Goal: Information Seeking & Learning: Learn about a topic

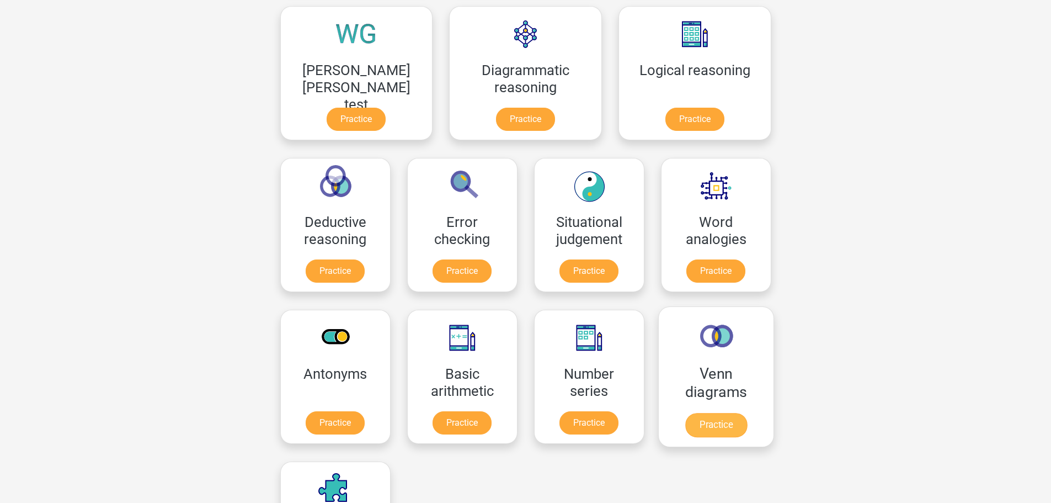
scroll to position [331, 0]
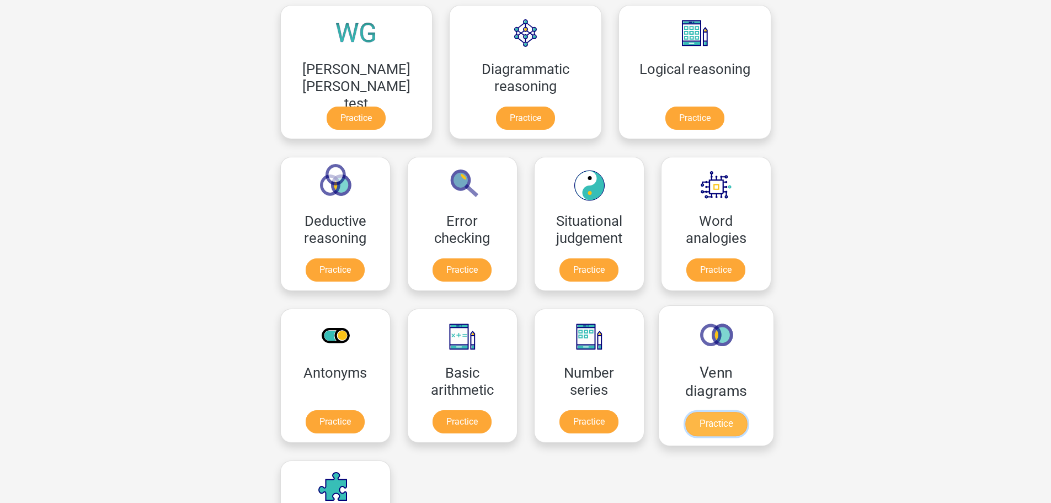
click at [685, 427] on link "Practice" at bounding box center [716, 424] width 62 height 24
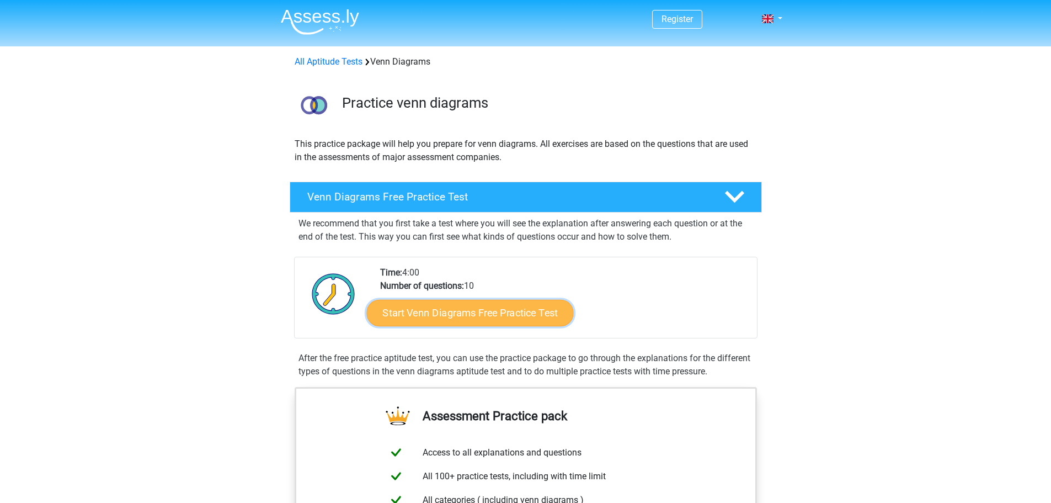
click at [542, 316] on link "Start Venn Diagrams Free Practice Test" at bounding box center [469, 313] width 207 height 26
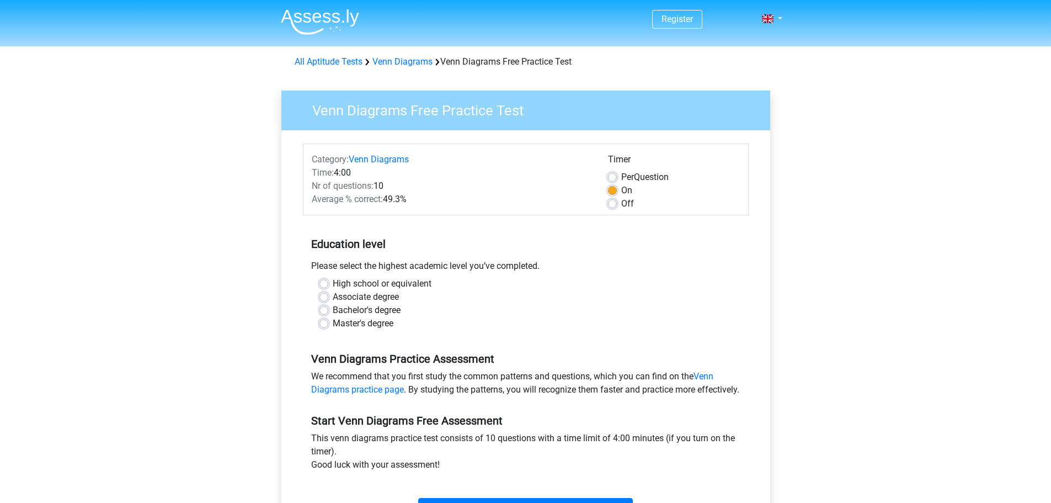
scroll to position [331, 0]
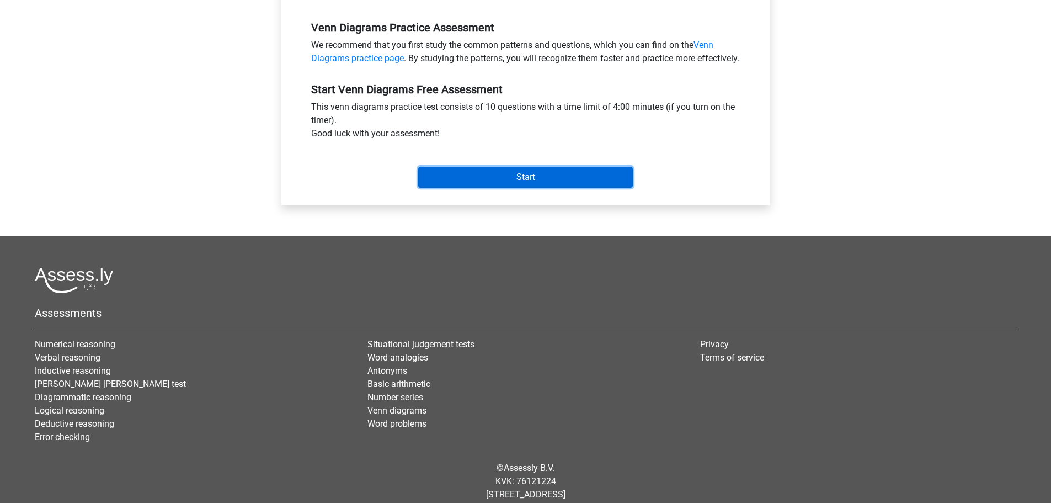
click at [511, 185] on input "Start" at bounding box center [525, 177] width 215 height 21
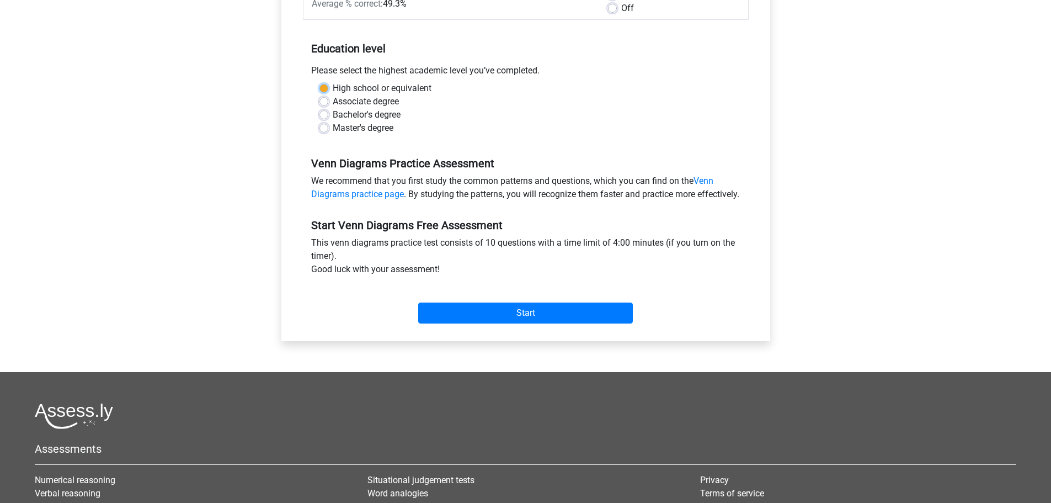
scroll to position [111, 0]
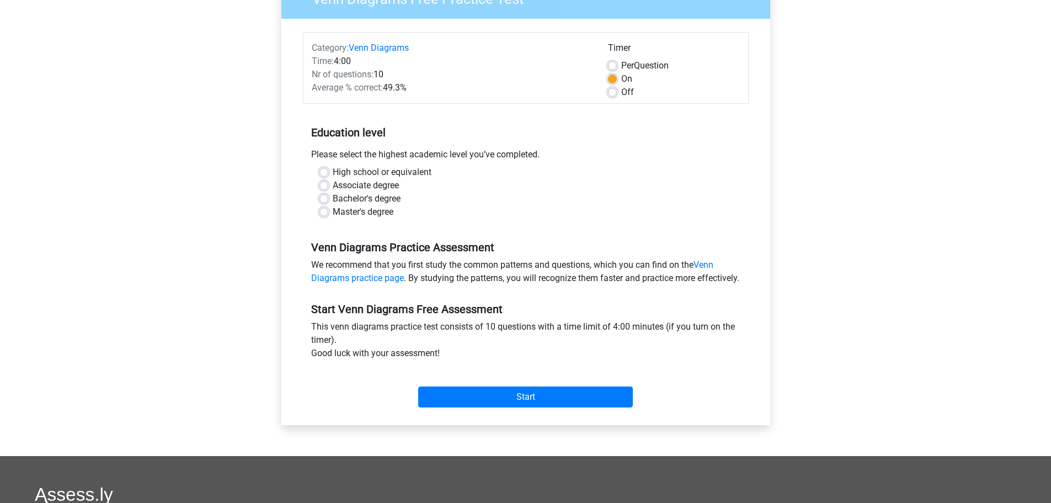
click at [431, 175] on label "High school or equivalent" at bounding box center [382, 172] width 99 height 13
click at [392, 172] on label "High school or equivalent" at bounding box center [382, 172] width 99 height 13
click at [328, 172] on input "High school or equivalent" at bounding box center [323, 171] width 9 height 11
radio input "true"
click at [520, 407] on input "Start" at bounding box center [525, 396] width 215 height 21
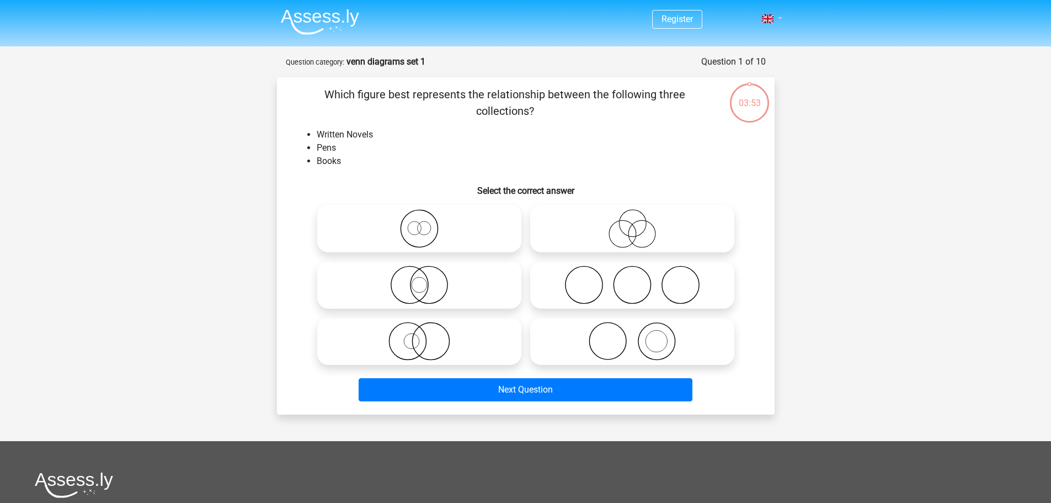
click at [777, 14] on link at bounding box center [769, 18] width 22 height 13
click at [753, 44] on link "Nederlands" at bounding box center [740, 44] width 76 height 18
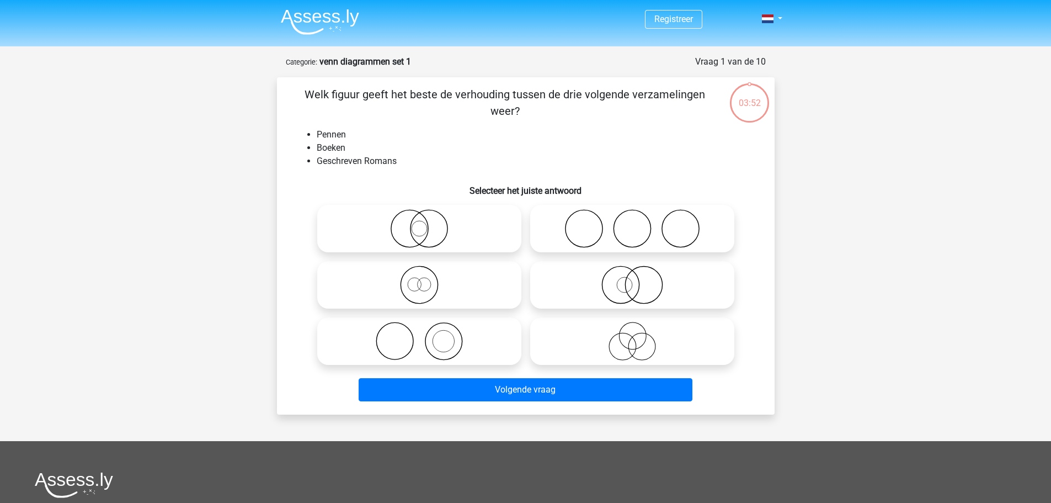
click at [452, 342] on icon at bounding box center [419, 341] width 195 height 39
click at [426, 335] on input "radio" at bounding box center [422, 331] width 7 height 7
radio input "true"
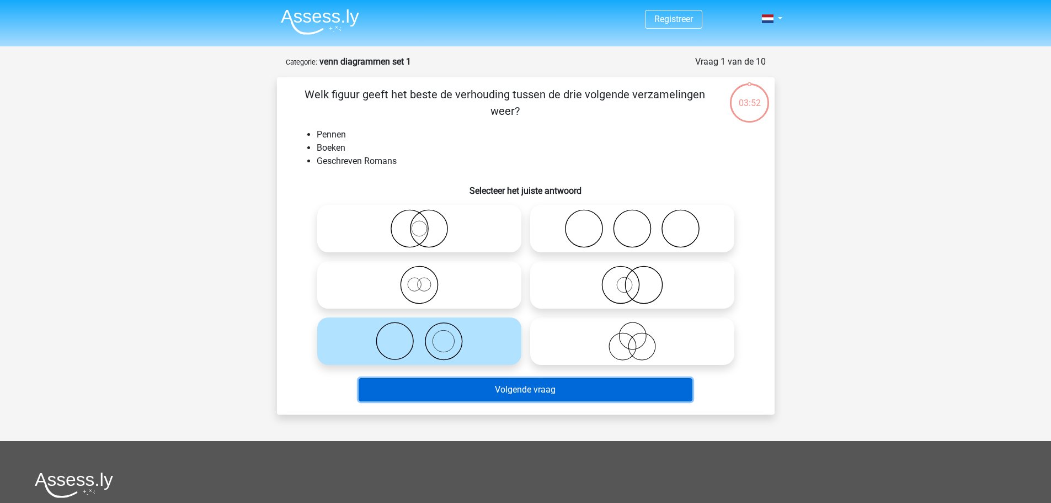
click at [530, 391] on button "Volgende vraag" at bounding box center [526, 389] width 334 height 23
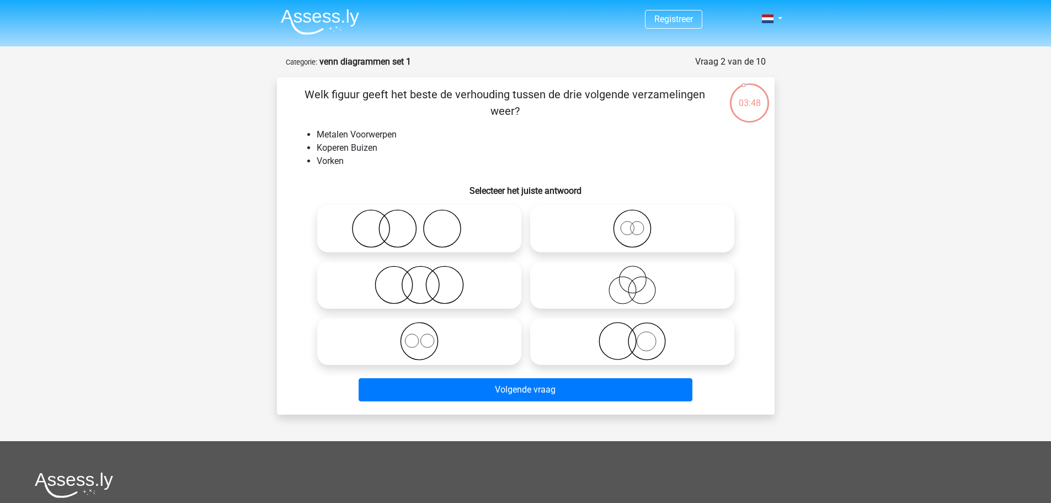
drag, startPoint x: 346, startPoint y: 90, endPoint x: 664, endPoint y: 93, distance: 317.3
click at [664, 93] on p "Welk figuur geeft het beste de verhouding tussen de drie volgende verzamelingen…" at bounding box center [505, 102] width 421 height 33
click at [423, 227] on icon at bounding box center [419, 228] width 195 height 39
click at [423, 223] on input "radio" at bounding box center [422, 219] width 7 height 7
radio input "true"
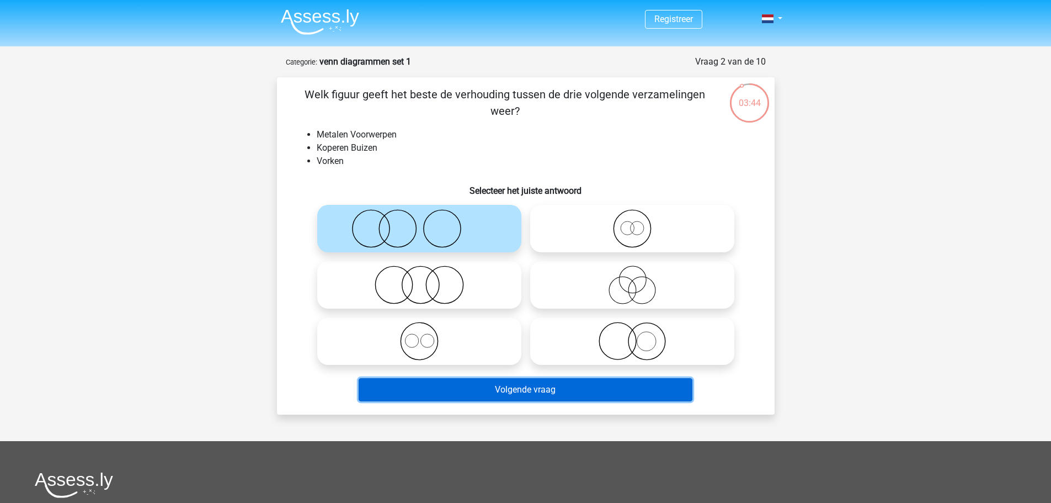
click at [559, 389] on button "Volgende vraag" at bounding box center [526, 389] width 334 height 23
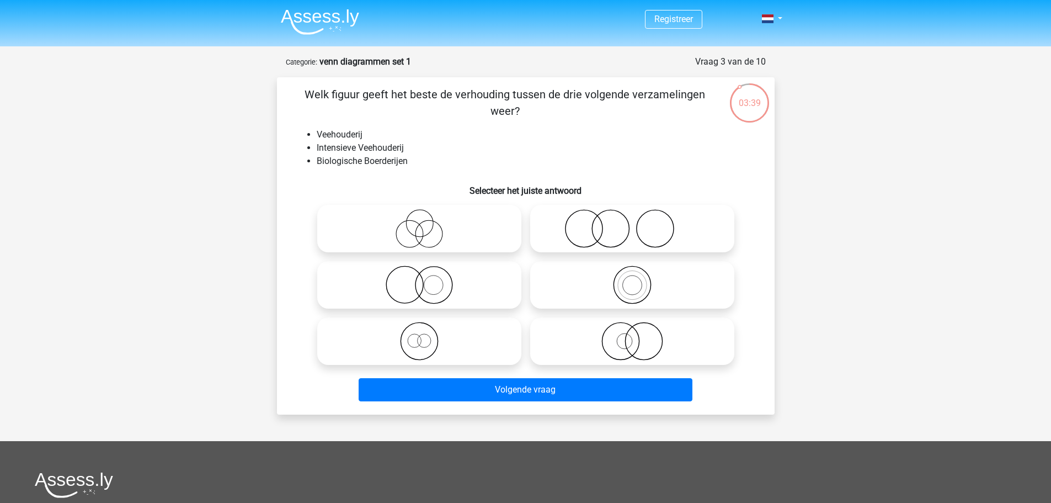
drag, startPoint x: 314, startPoint y: 98, endPoint x: 631, endPoint y: 87, distance: 316.3
click at [631, 87] on p "Welk figuur geeft het beste de verhouding tussen de drie volgende verzamelingen…" at bounding box center [505, 102] width 421 height 33
click at [419, 232] on icon at bounding box center [419, 228] width 195 height 39
click at [419, 223] on input "radio" at bounding box center [422, 219] width 7 height 7
radio input "true"
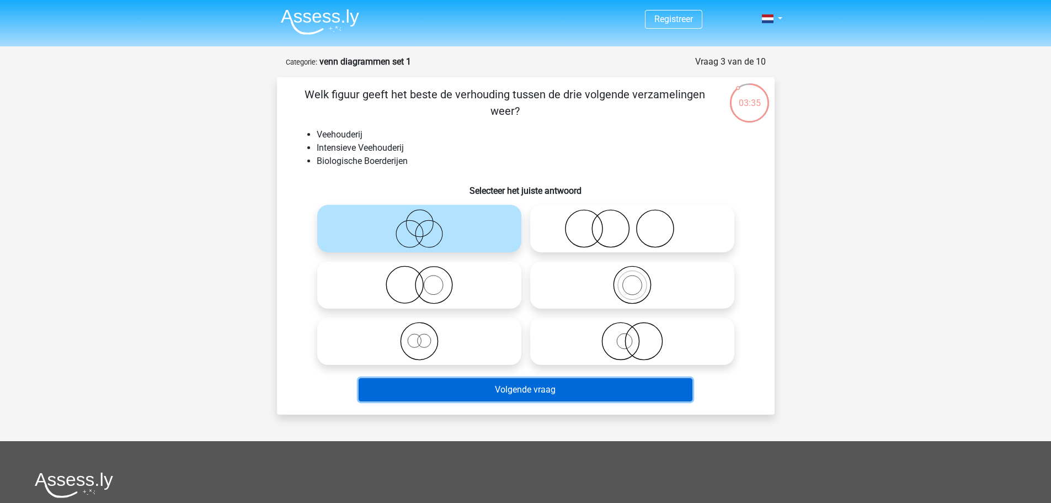
click at [561, 393] on button "Volgende vraag" at bounding box center [526, 389] width 334 height 23
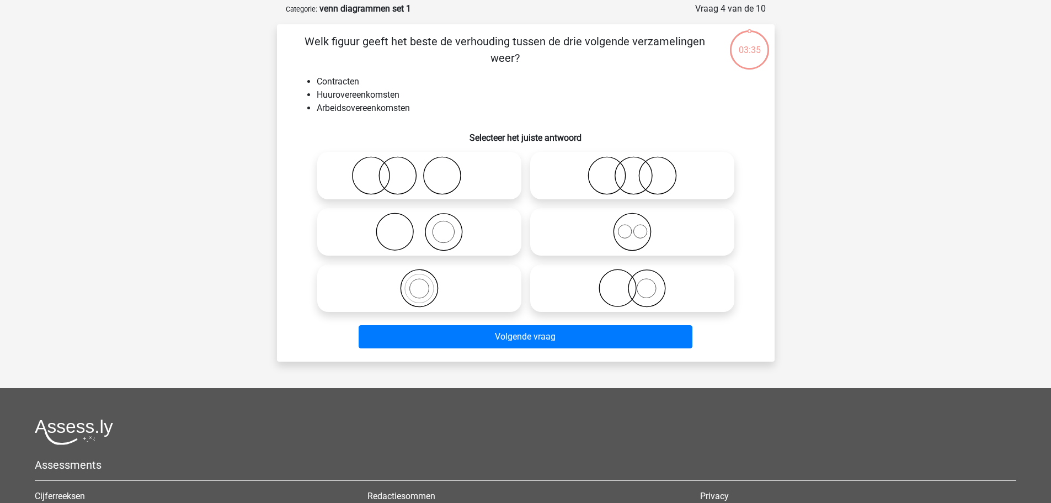
scroll to position [55, 0]
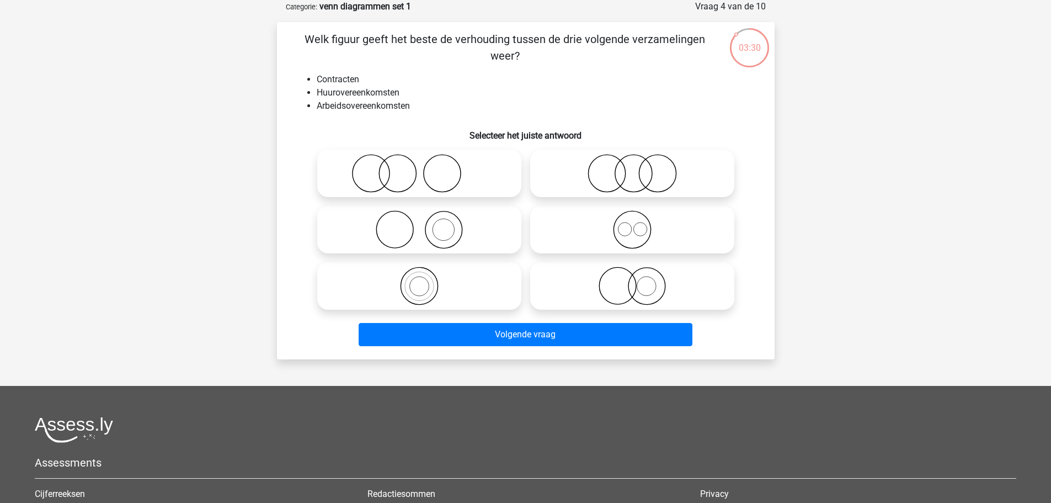
click at [422, 217] on input "radio" at bounding box center [422, 220] width 7 height 7
radio input "true"
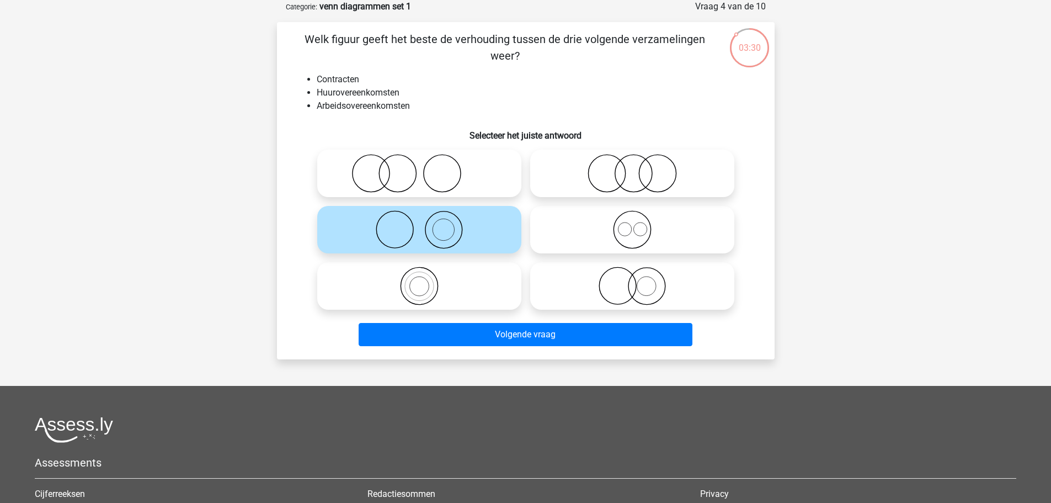
click at [576, 319] on div "Volgende vraag" at bounding box center [526, 332] width 462 height 36
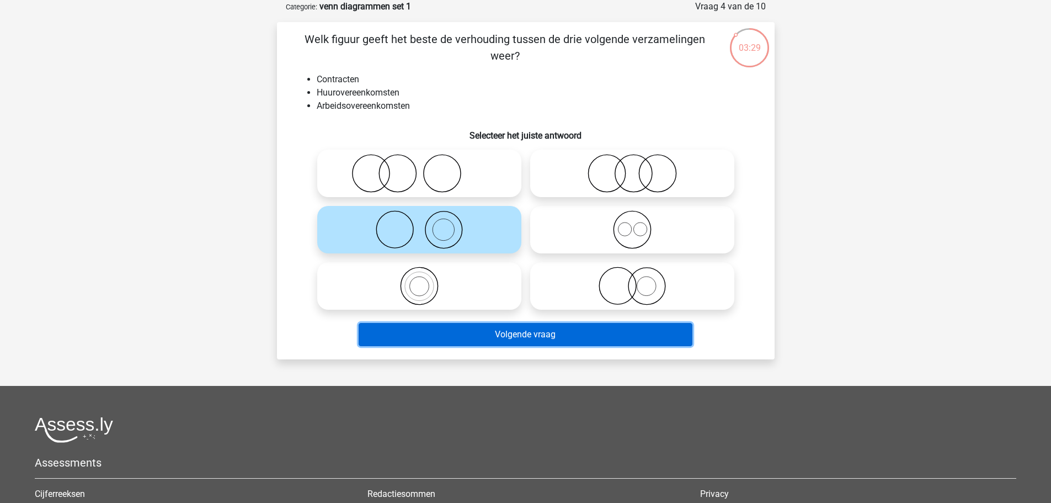
click at [570, 329] on button "Volgende vraag" at bounding box center [526, 334] width 334 height 23
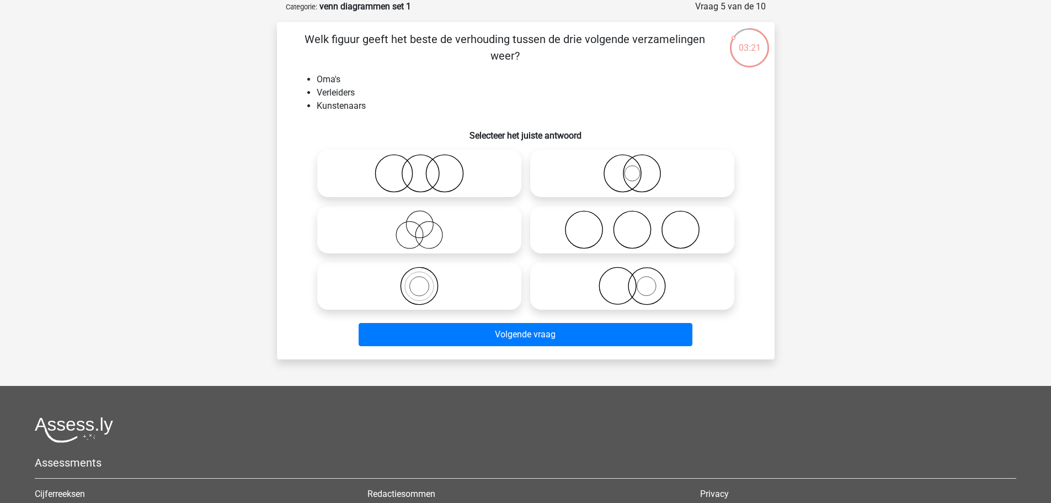
drag, startPoint x: 632, startPoint y: 225, endPoint x: 639, endPoint y: 246, distance: 22.2
click at [633, 225] on icon at bounding box center [632, 229] width 195 height 39
click at [633, 224] on input "radio" at bounding box center [635, 220] width 7 height 7
radio input "true"
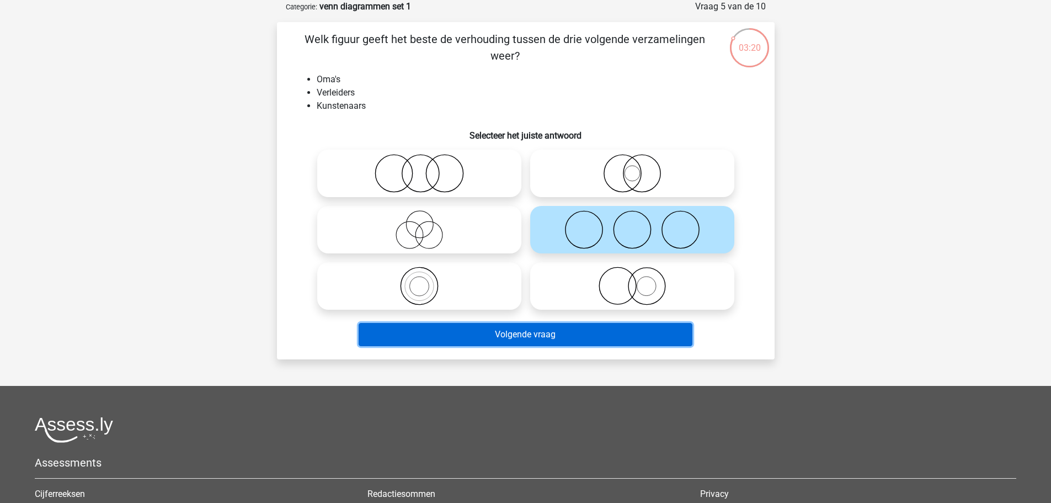
click at [631, 328] on button "Volgende vraag" at bounding box center [526, 334] width 334 height 23
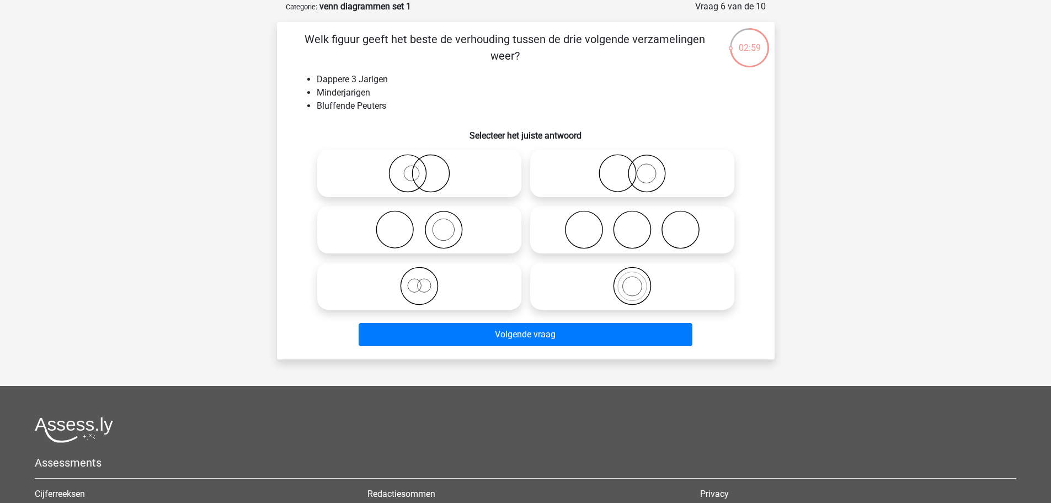
click at [443, 178] on icon at bounding box center [419, 173] width 195 height 39
click at [426, 168] on input "radio" at bounding box center [422, 164] width 7 height 7
radio input "true"
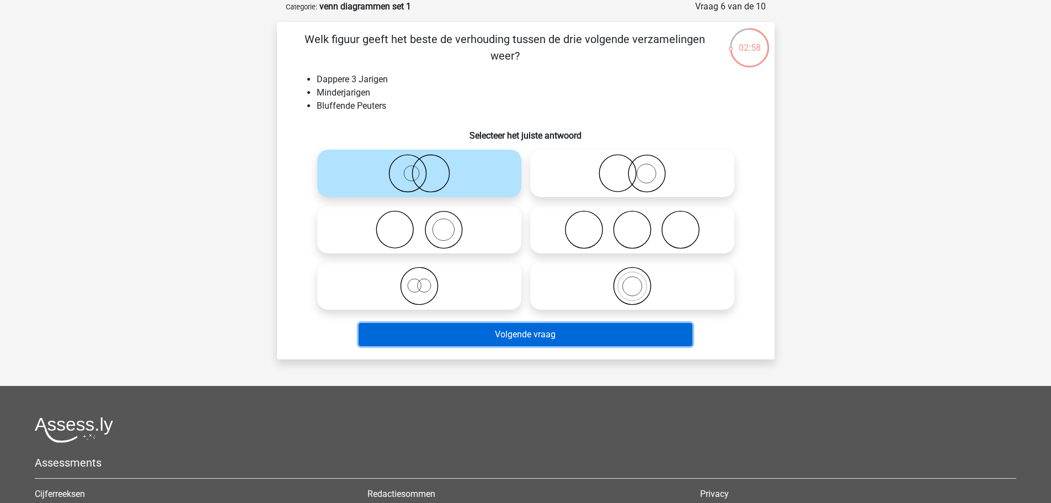
click at [556, 333] on button "Volgende vraag" at bounding box center [526, 334] width 334 height 23
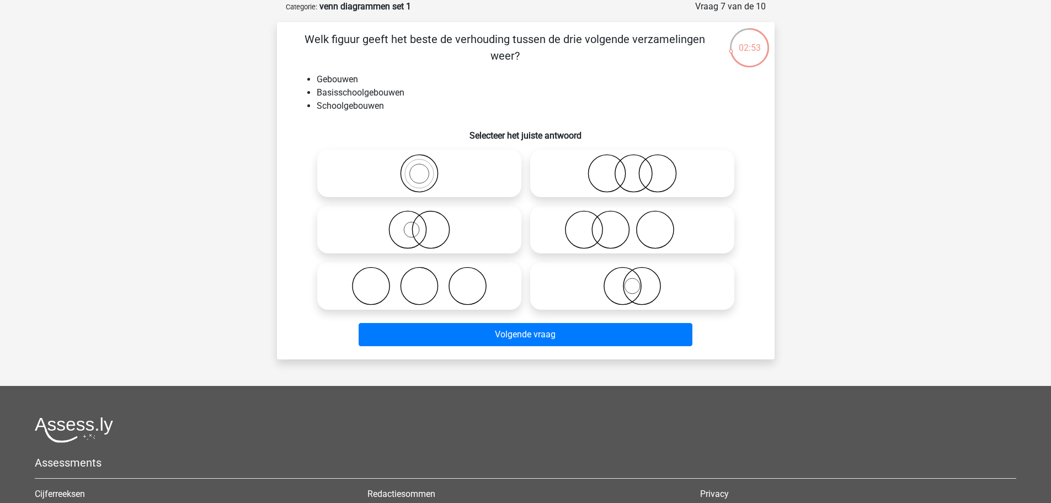
click at [435, 170] on icon at bounding box center [419, 173] width 195 height 39
click at [426, 168] on input "radio" at bounding box center [422, 164] width 7 height 7
radio input "true"
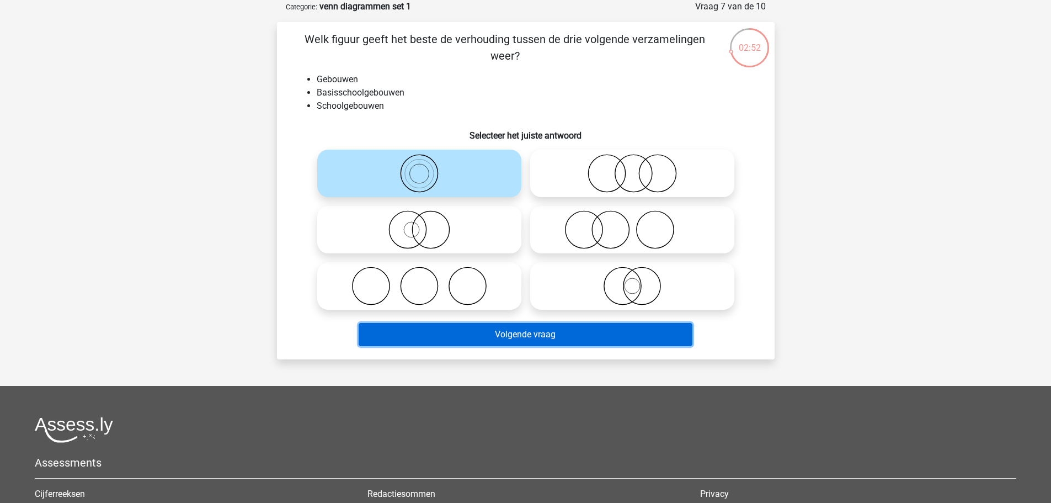
click at [540, 336] on button "Volgende vraag" at bounding box center [526, 334] width 334 height 23
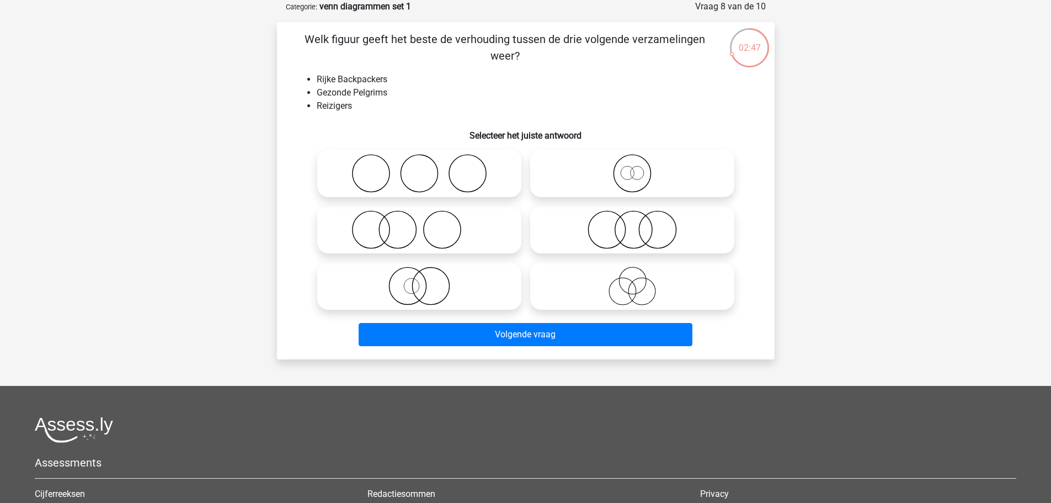
drag, startPoint x: 437, startPoint y: 241, endPoint x: 475, endPoint y: 268, distance: 47.0
click at [449, 242] on icon at bounding box center [419, 229] width 195 height 39
click at [426, 224] on input "radio" at bounding box center [422, 220] width 7 height 7
radio input "true"
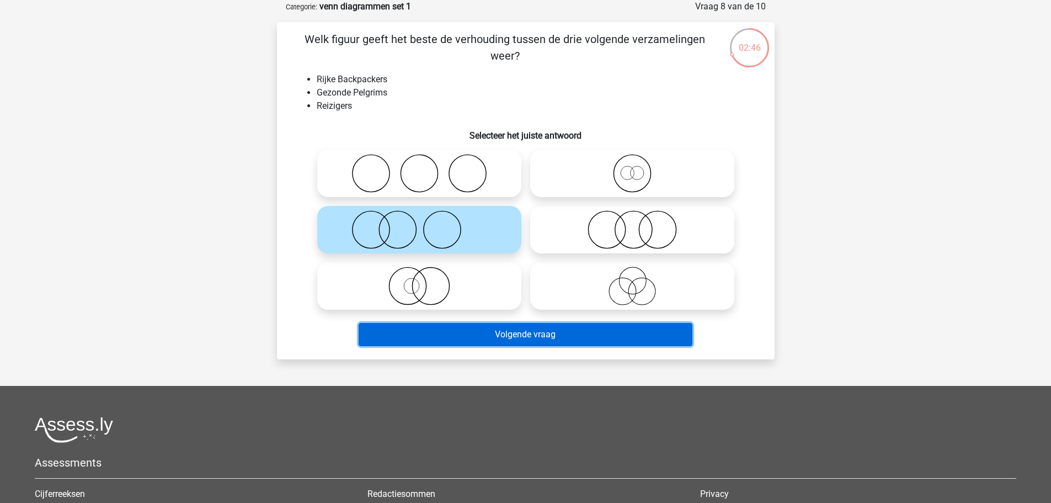
click at [547, 329] on button "Volgende vraag" at bounding box center [526, 334] width 334 height 23
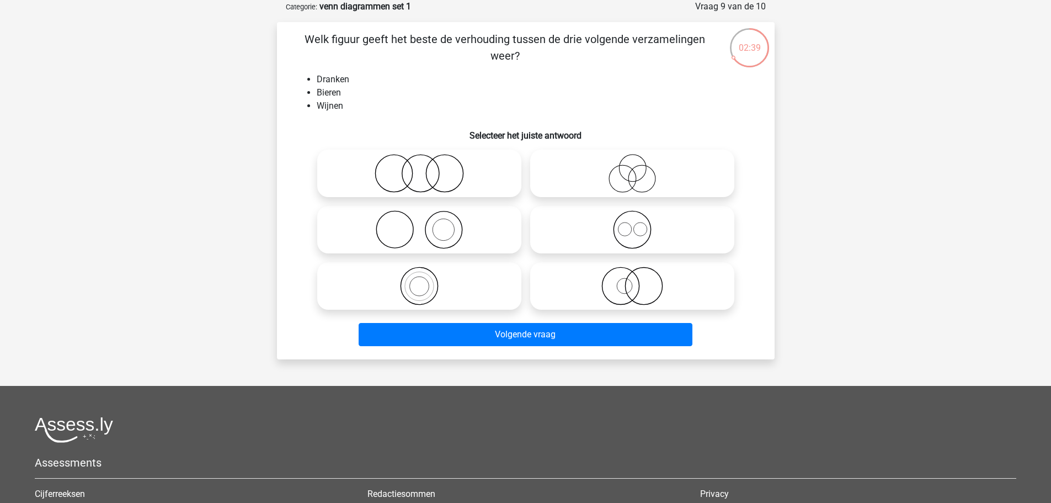
click at [442, 185] on icon at bounding box center [419, 173] width 195 height 39
click at [426, 168] on input "radio" at bounding box center [422, 164] width 7 height 7
radio input "true"
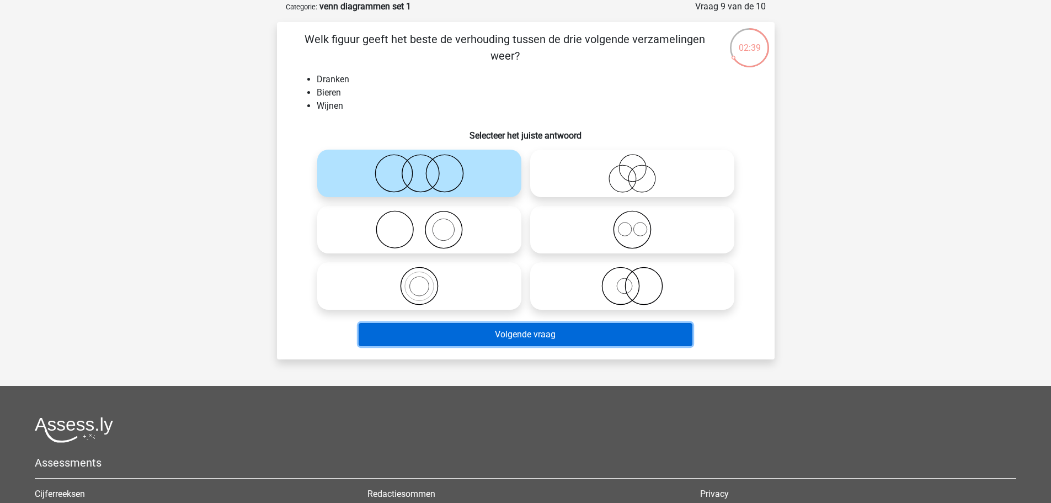
click at [552, 336] on button "Volgende vraag" at bounding box center [526, 334] width 334 height 23
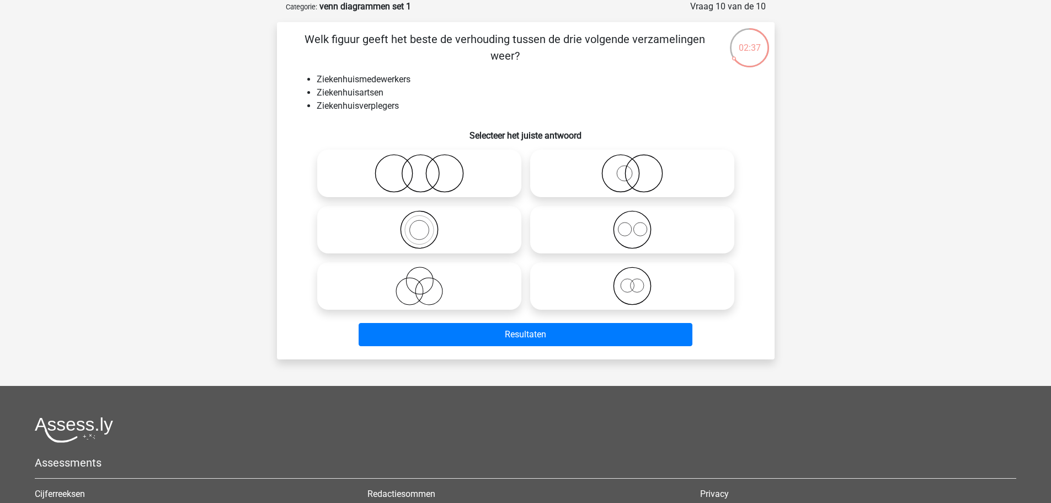
click at [430, 225] on icon at bounding box center [419, 229] width 195 height 39
click at [426, 224] on input "radio" at bounding box center [422, 220] width 7 height 7
radio input "true"
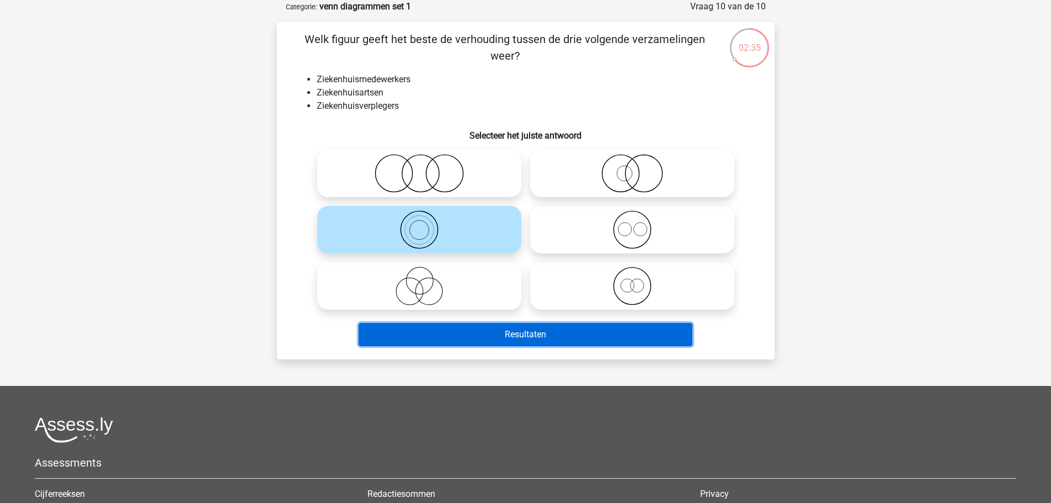
click at [551, 332] on button "Resultaten" at bounding box center [526, 334] width 334 height 23
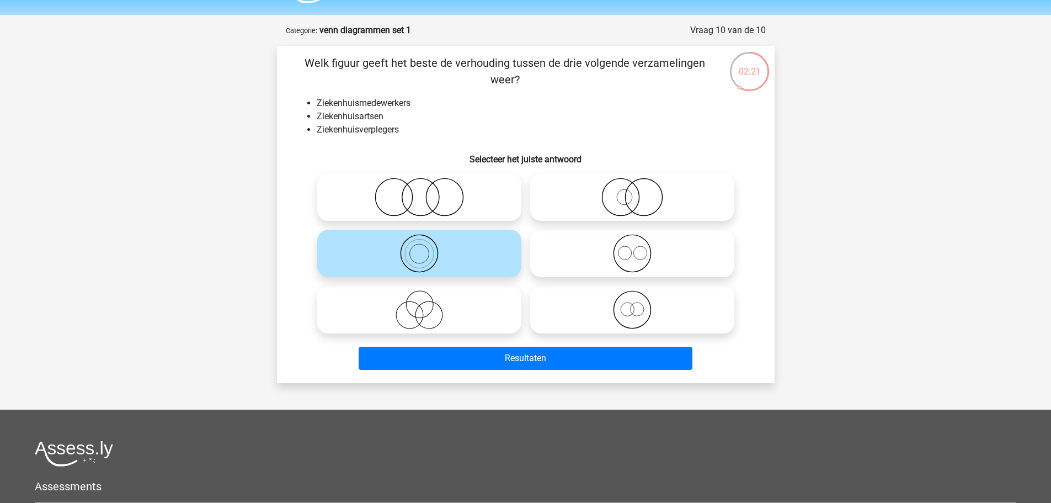
scroll to position [0, 0]
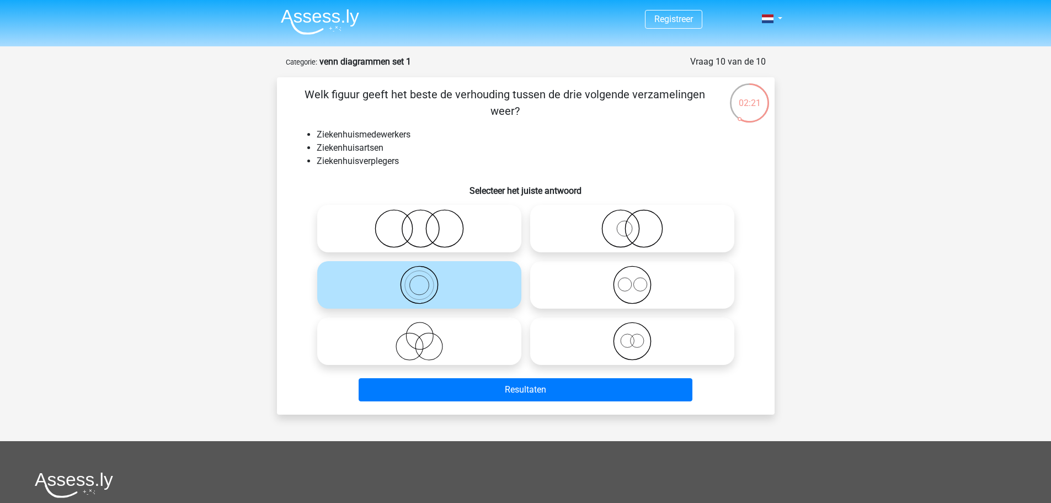
click at [287, 28] on img at bounding box center [320, 22] width 78 height 26
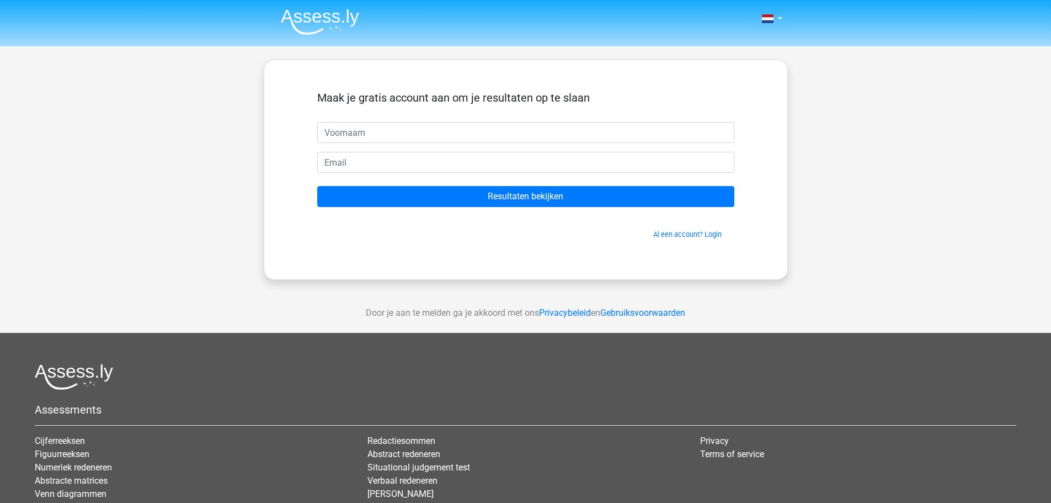
drag, startPoint x: 604, startPoint y: 94, endPoint x: 307, endPoint y: 87, distance: 296.4
click at [307, 87] on div "Maak je gratis account aan om je resultaten op te slaan Resultaten bekijken Al …" at bounding box center [526, 170] width 470 height 166
click at [601, 95] on h5 "Maak je gratis account aan om je resultaten op te slaan" at bounding box center [525, 97] width 417 height 13
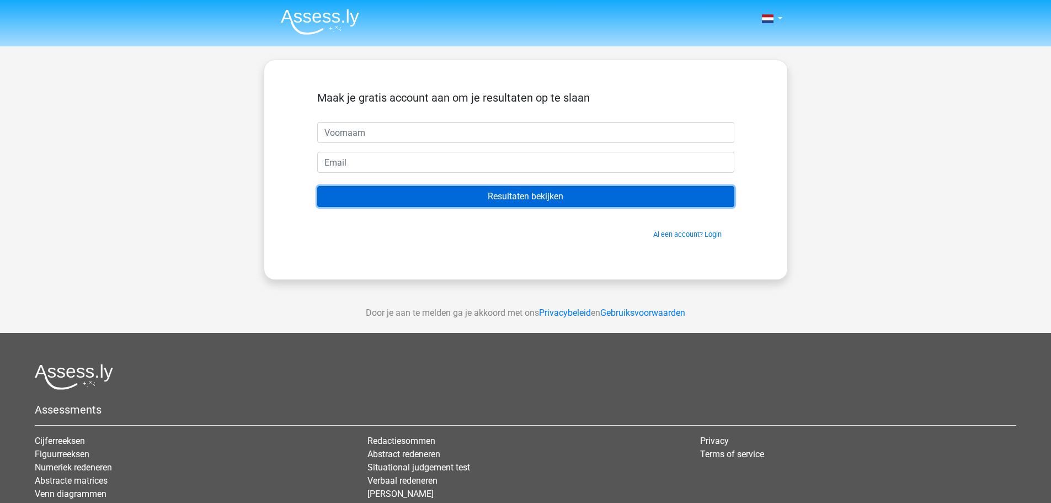
click at [556, 193] on input "Resultaten bekijken" at bounding box center [525, 196] width 417 height 21
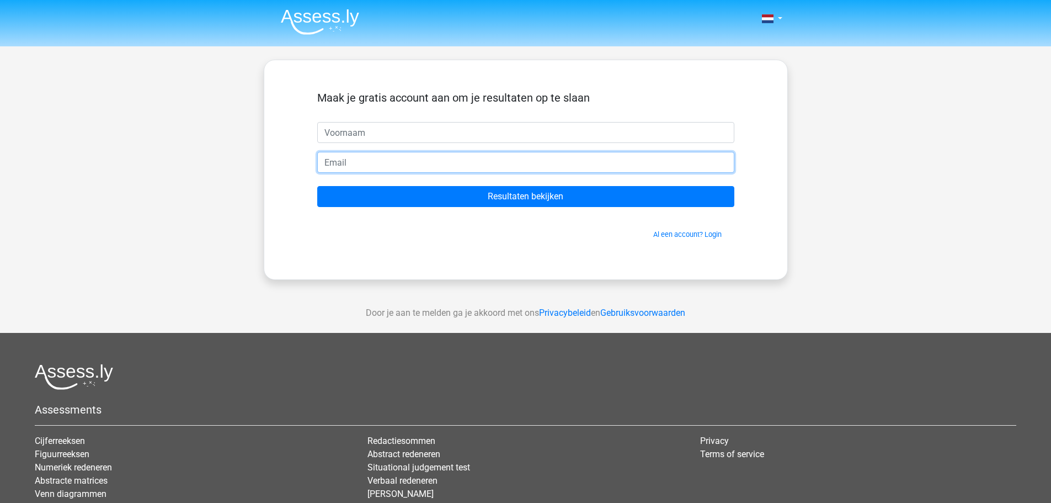
click at [536, 154] on input "email" at bounding box center [525, 162] width 417 height 21
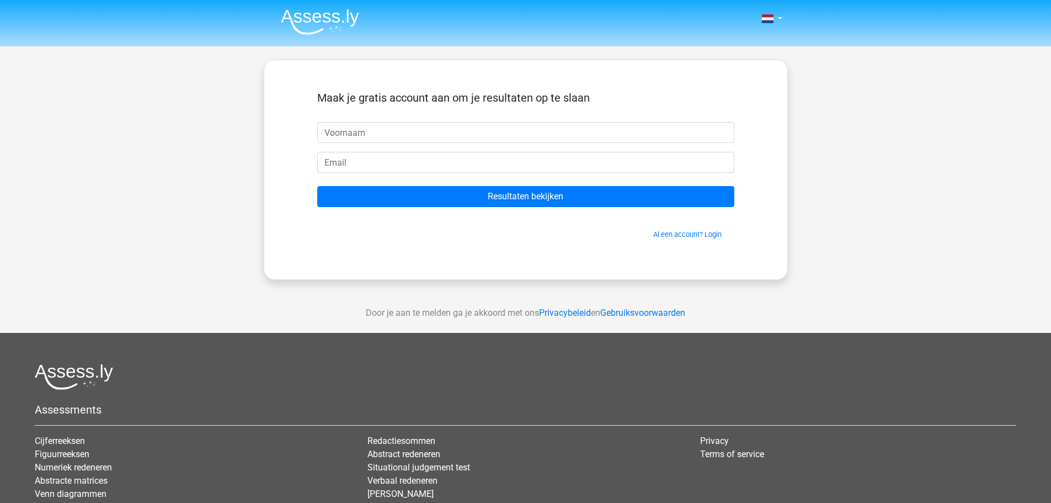
click at [237, 175] on div "Nederlands English" at bounding box center [525, 312] width 1051 height 624
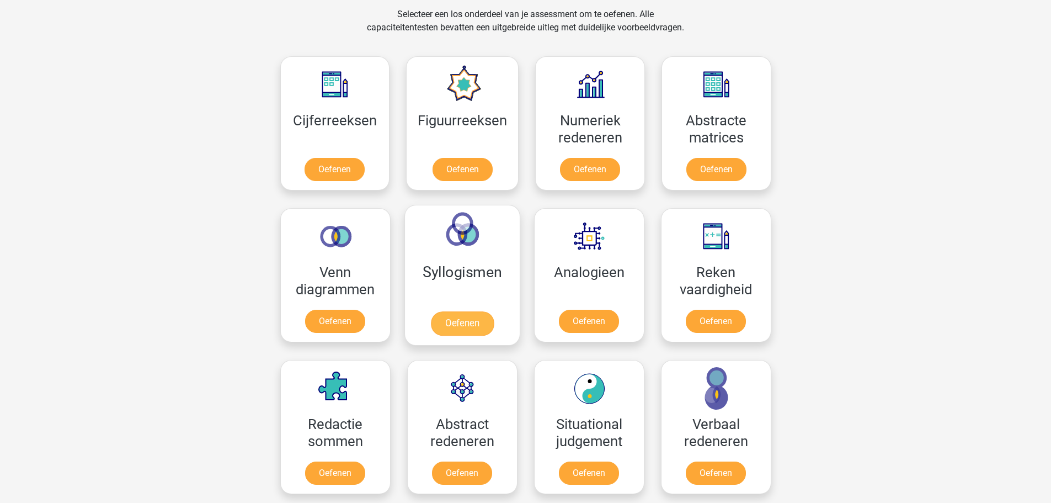
scroll to position [441, 0]
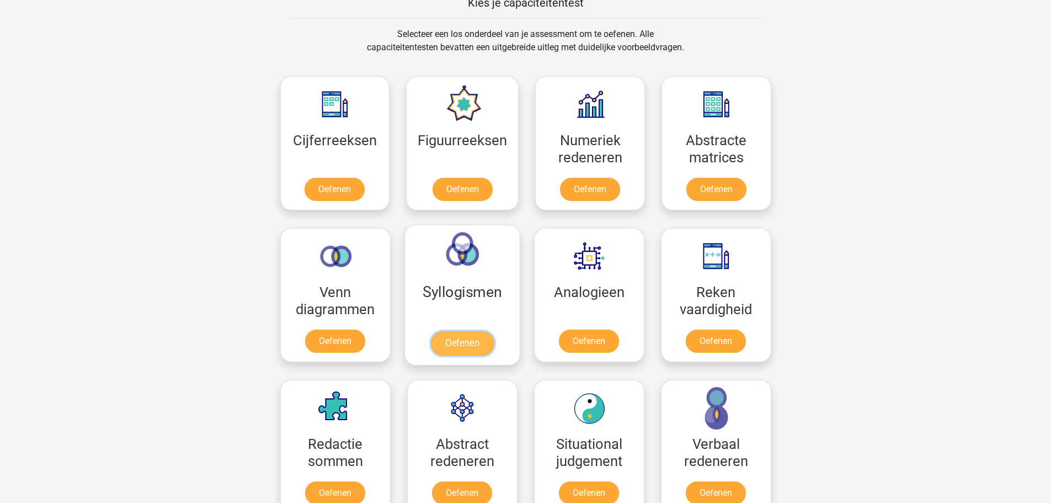
click at [468, 335] on link "Oefenen" at bounding box center [461, 343] width 63 height 24
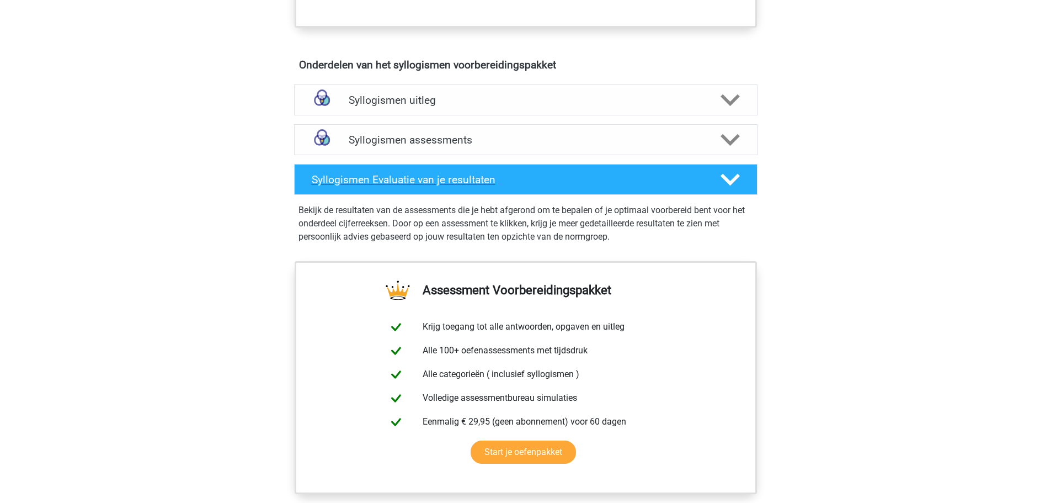
scroll to position [497, 0]
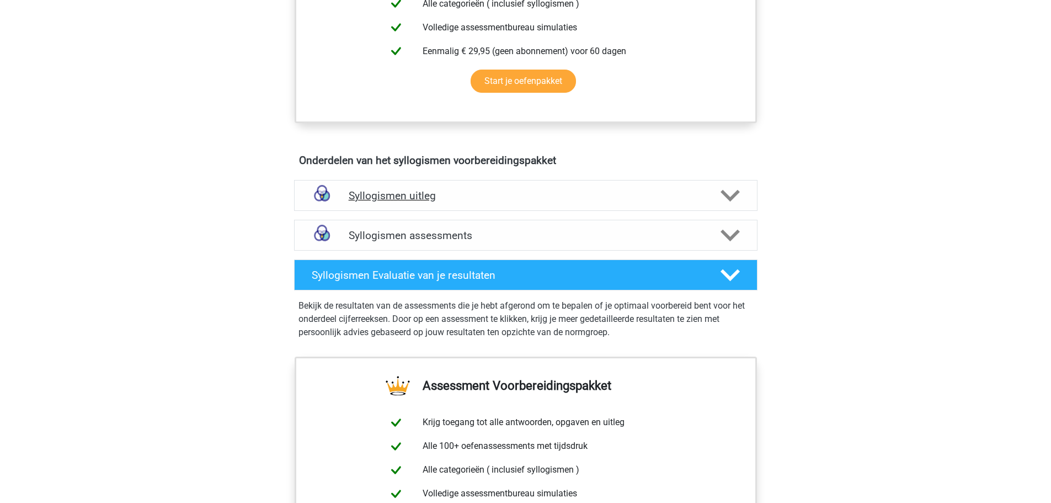
click at [460, 199] on h4 "Syllogismen uitleg" at bounding box center [526, 195] width 354 height 13
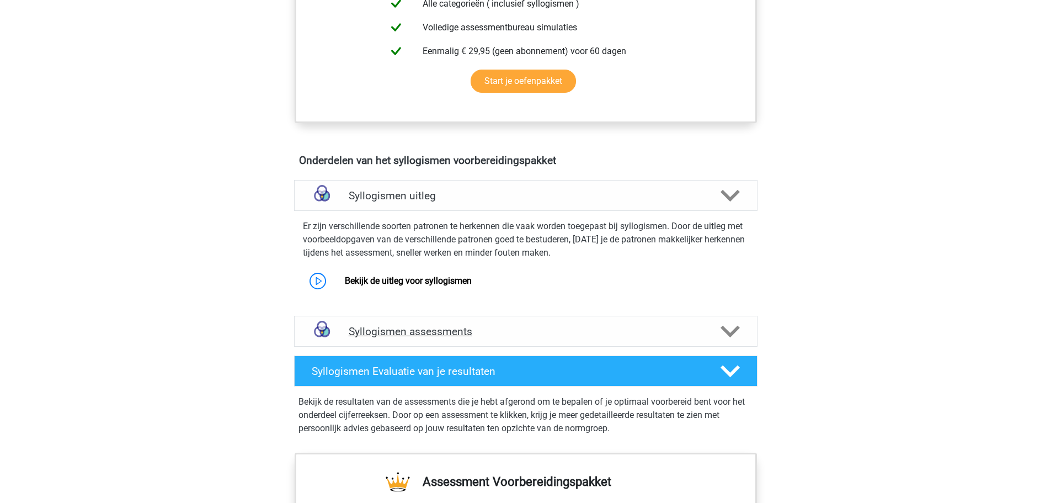
click at [476, 344] on div "Syllogismen assessments" at bounding box center [525, 331] width 463 height 31
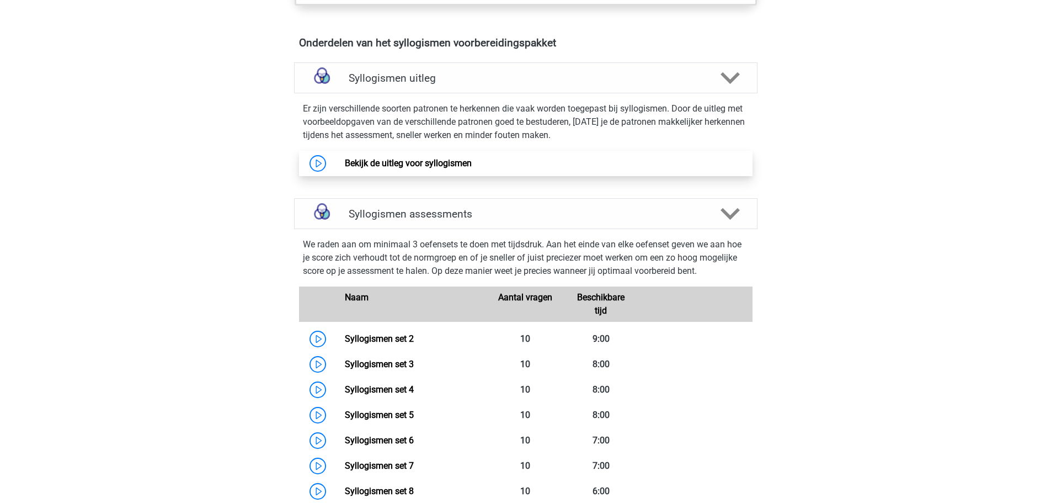
scroll to position [717, 0]
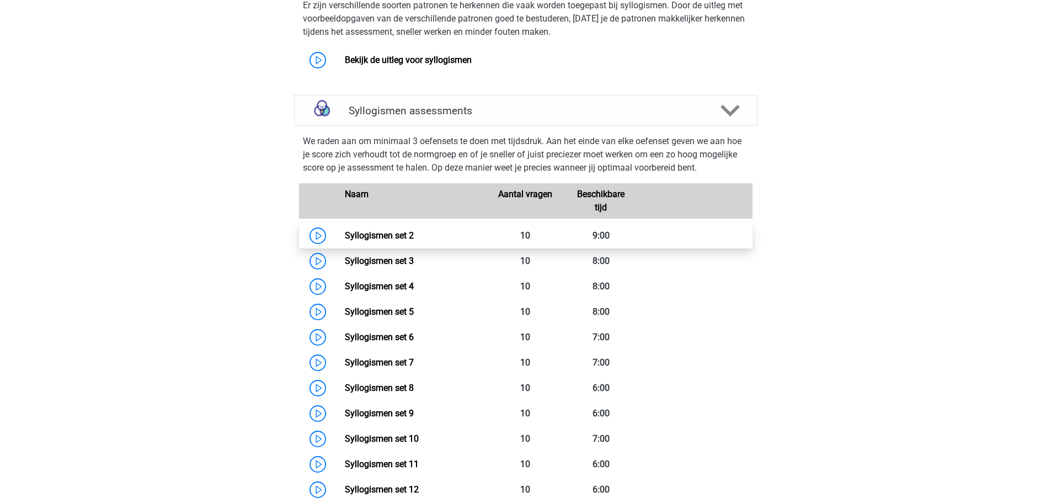
click at [345, 237] on link "Syllogismen set 2" at bounding box center [379, 235] width 69 height 10
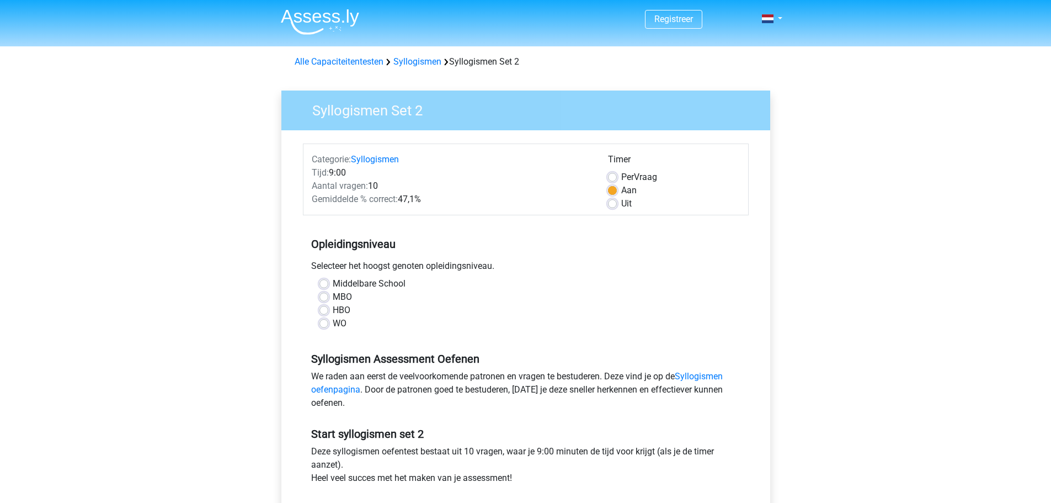
drag, startPoint x: 378, startPoint y: 285, endPoint x: 418, endPoint y: 302, distance: 43.3
click at [377, 287] on label "Middelbare School" at bounding box center [369, 283] width 73 height 13
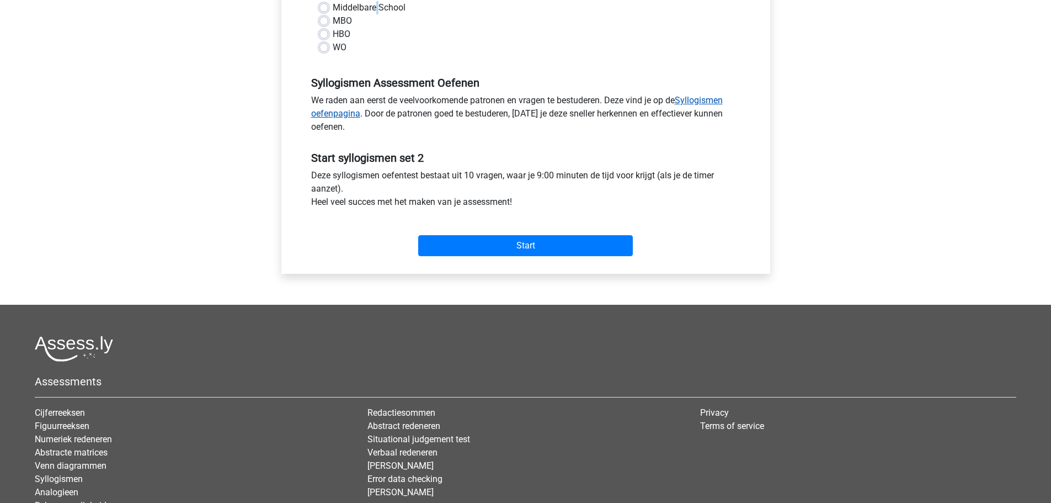
scroll to position [55, 0]
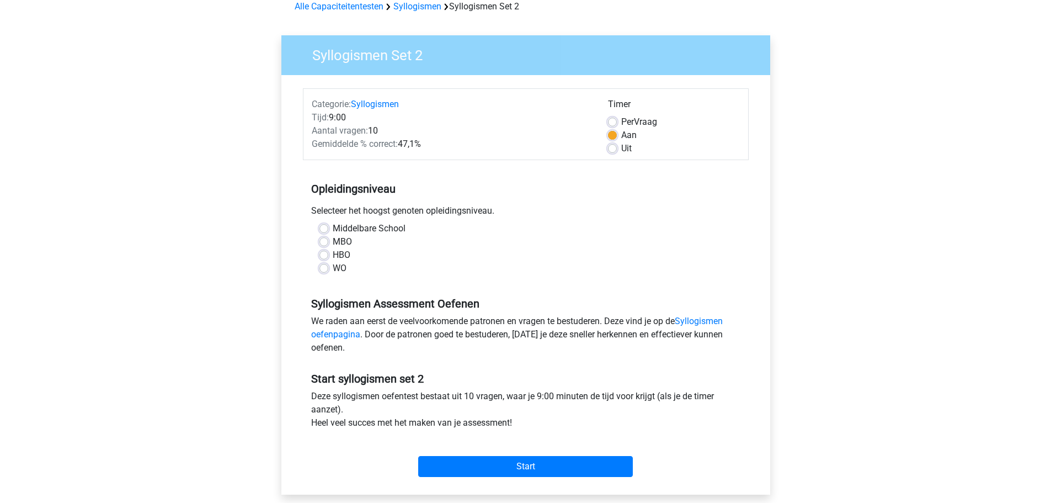
click at [333, 226] on label "Middelbare School" at bounding box center [369, 228] width 73 height 13
click at [327, 226] on input "Middelbare School" at bounding box center [323, 227] width 9 height 11
radio input "true"
click at [333, 241] on label "MBO" at bounding box center [342, 241] width 19 height 13
click at [322, 241] on input "MBO" at bounding box center [323, 240] width 9 height 11
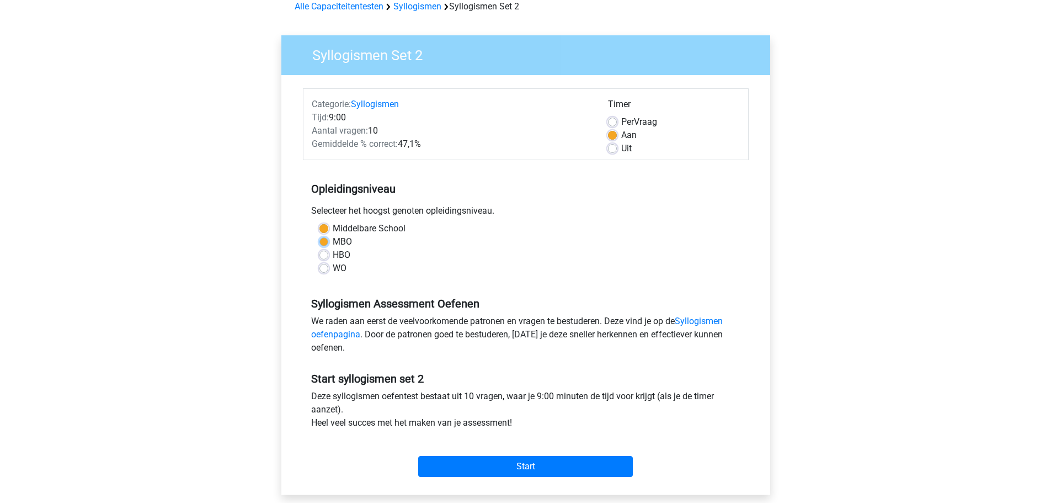
radio input "true"
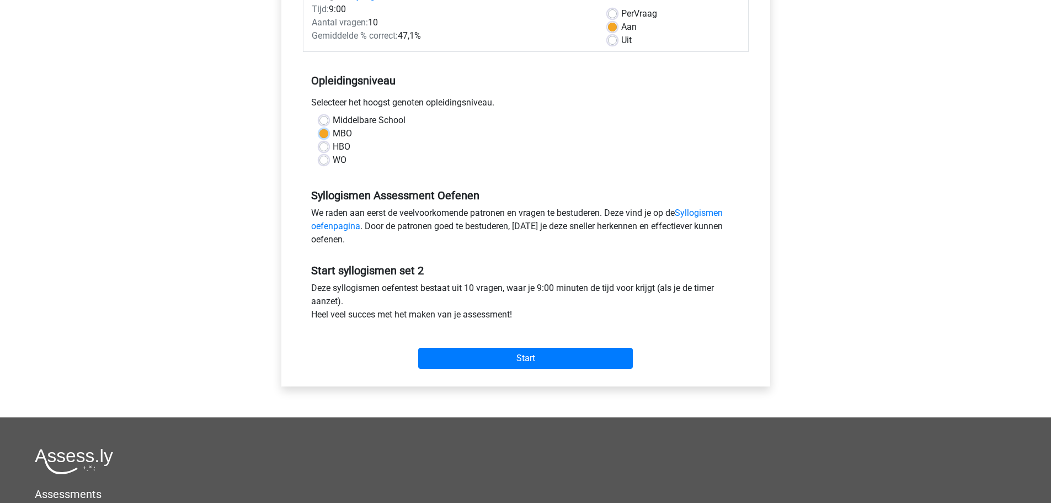
scroll to position [276, 0]
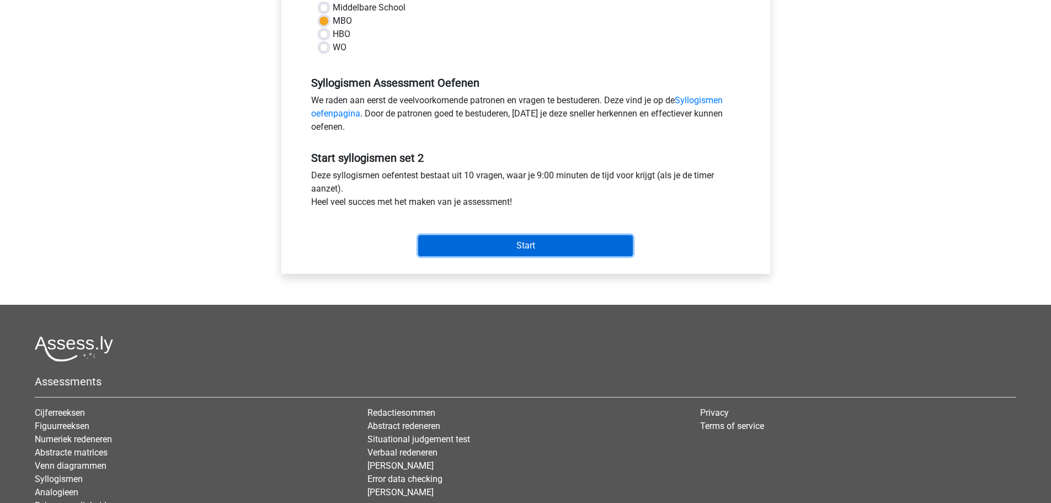
click at [539, 247] on input "Start" at bounding box center [525, 245] width 215 height 21
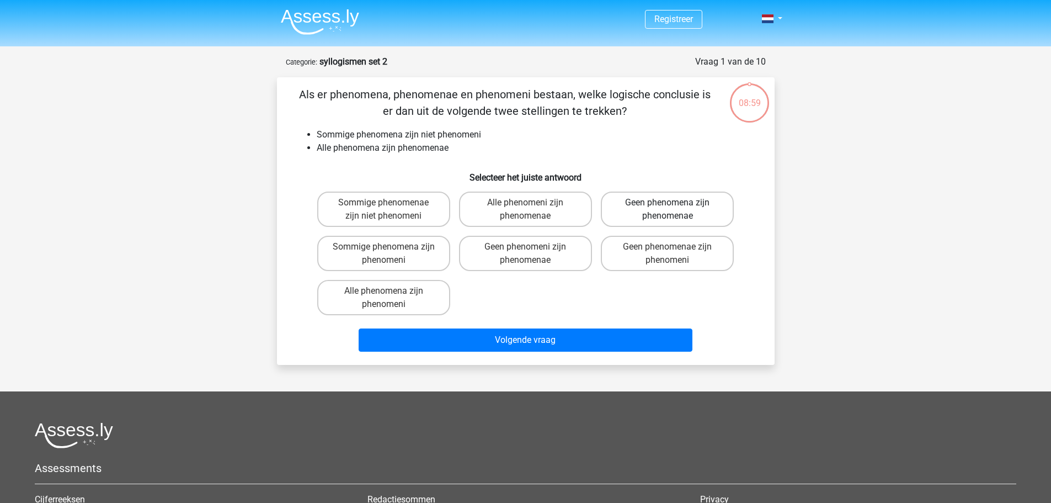
click at [661, 218] on label "Geen phenomena zijn phenomenae" at bounding box center [667, 208] width 133 height 35
click at [668, 210] on input "Geen phenomena zijn phenomenae" at bounding box center [671, 205] width 7 height 7
radio input "true"
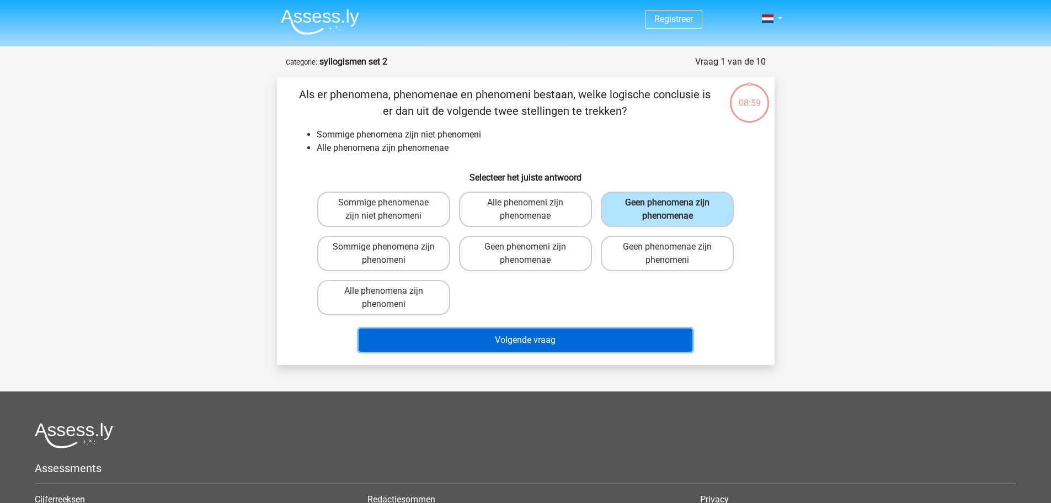
click at [625, 346] on button "Volgende vraag" at bounding box center [526, 339] width 334 height 23
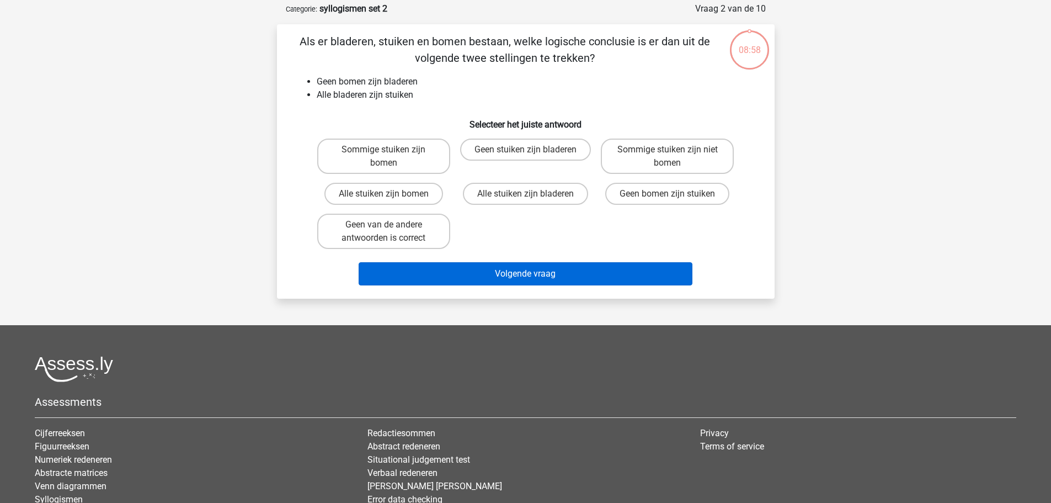
scroll to position [55, 0]
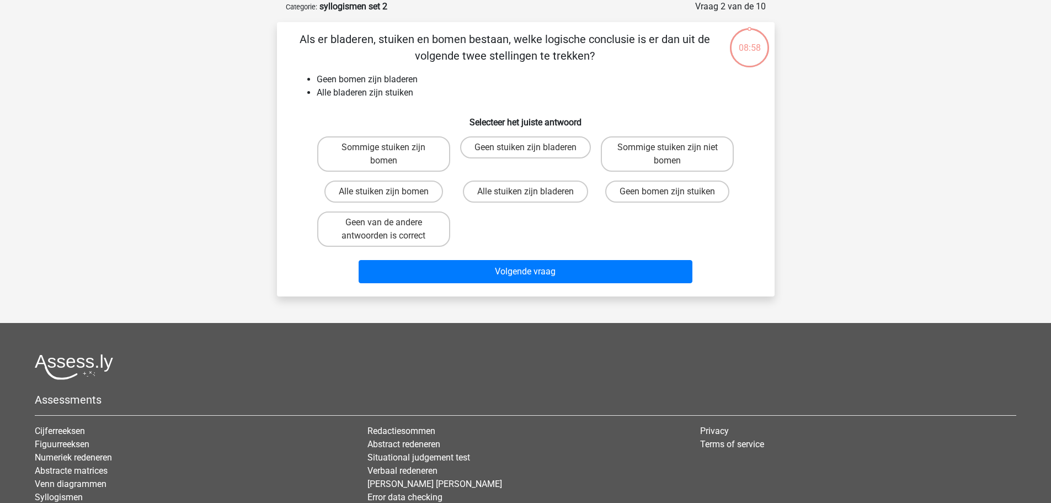
click at [450, 172] on div "Geen bomen zijn stuiken" at bounding box center [383, 153] width 133 height 35
drag, startPoint x: 633, startPoint y: 199, endPoint x: 631, endPoint y: 216, distance: 17.8
click at [632, 202] on label "Geen bomen zijn stuiken" at bounding box center [667, 191] width 124 height 22
click at [668, 199] on input "Geen bomen zijn stuiken" at bounding box center [671, 194] width 7 height 7
radio input "true"
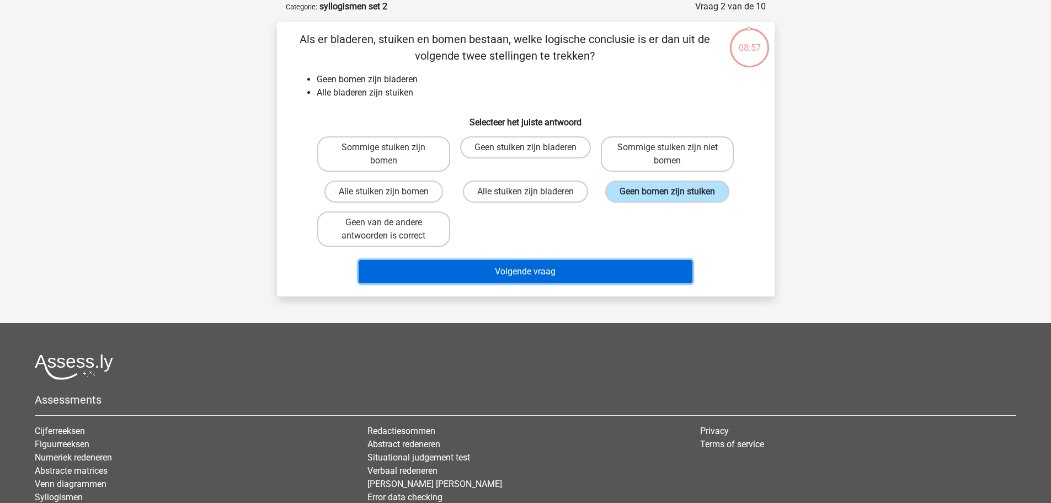
click at [633, 264] on button "Volgende vraag" at bounding box center [526, 271] width 334 height 23
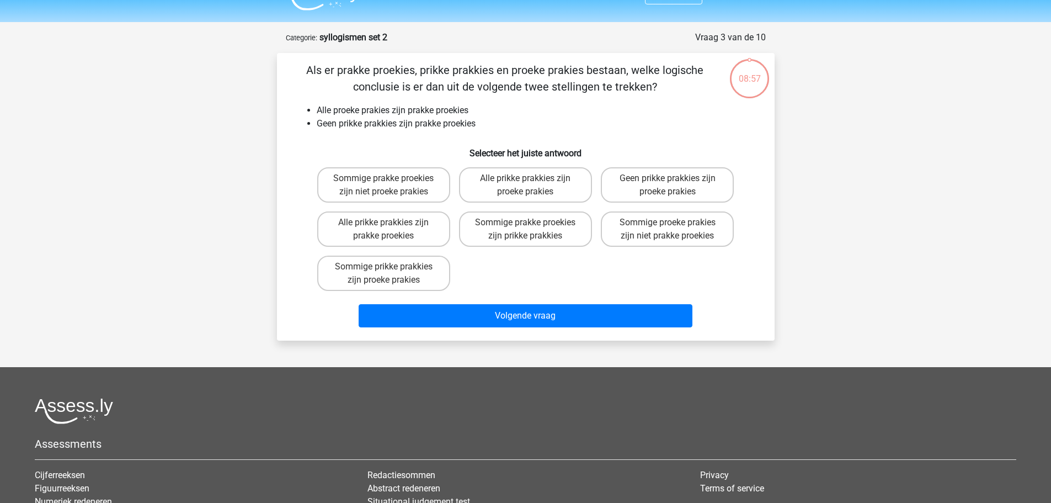
scroll to position [0, 0]
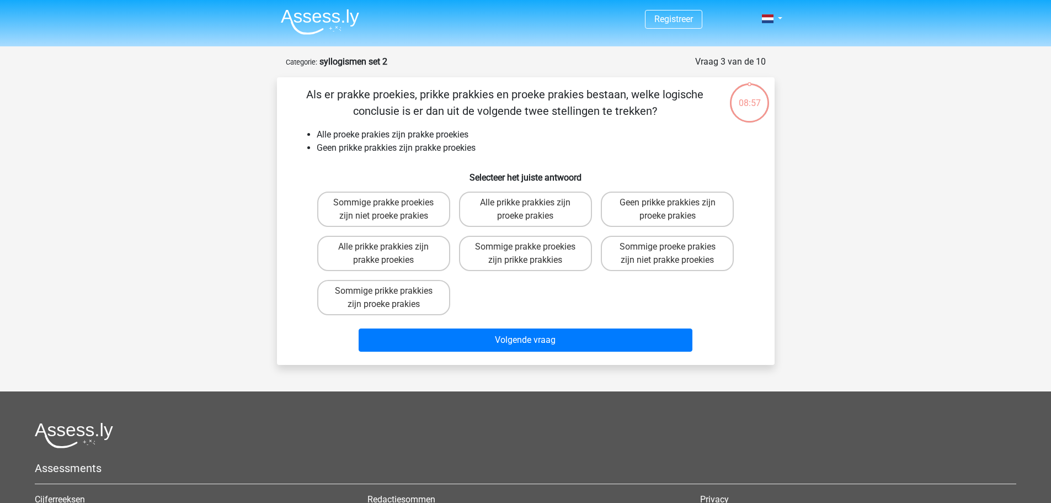
click at [337, 29] on img at bounding box center [320, 22] width 78 height 26
